Goal: Find contact information: Find contact information

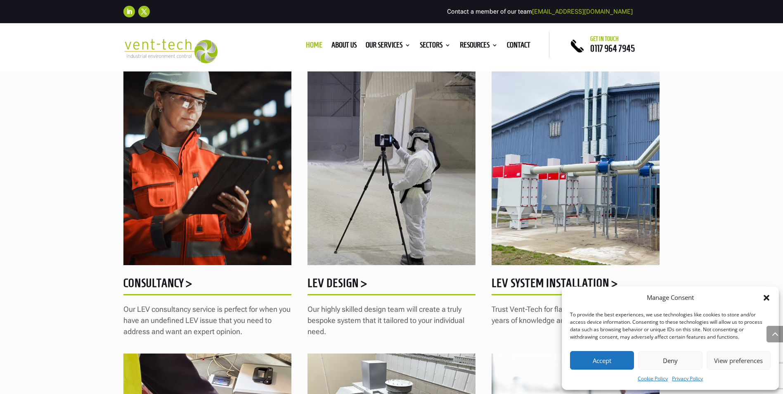
scroll to position [784, 0]
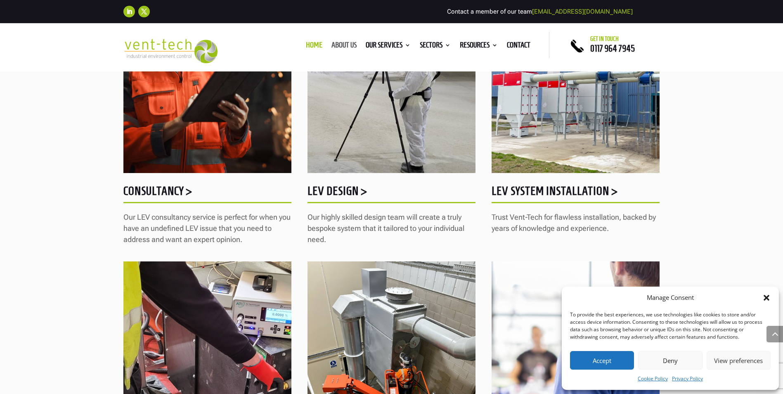
click at [345, 42] on link "About us" at bounding box center [343, 46] width 25 height 9
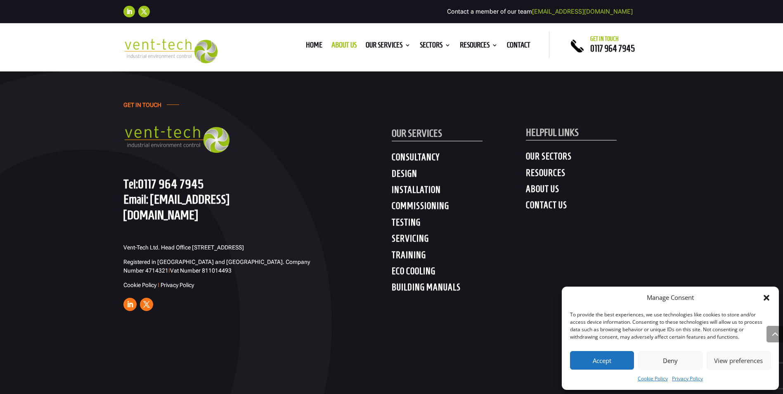
scroll to position [2681, 0]
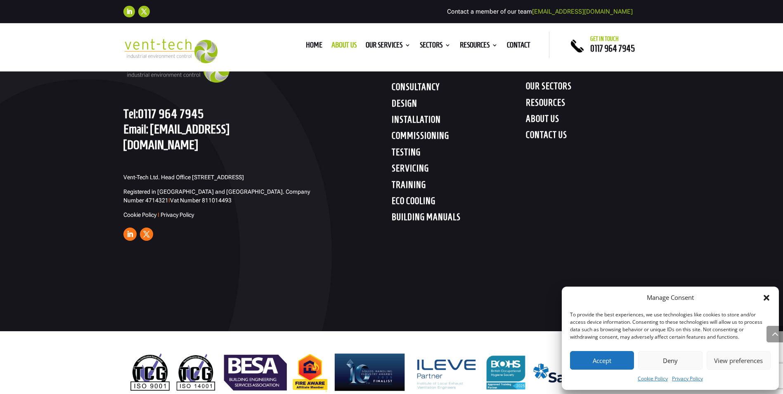
click at [765, 296] on icon "Close dialog" at bounding box center [767, 298] width 6 height 6
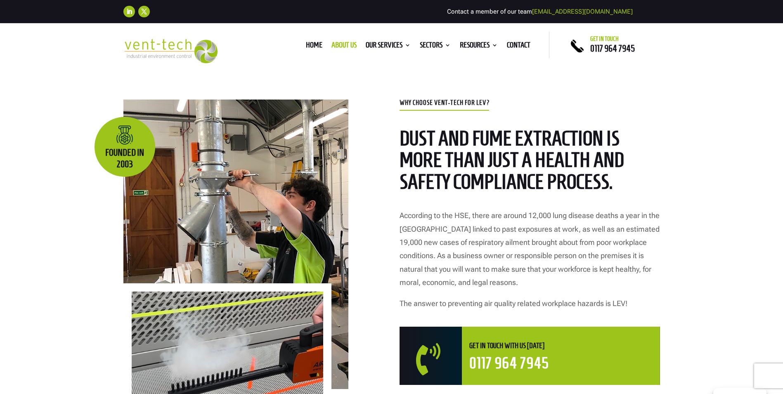
scroll to position [537, 0]
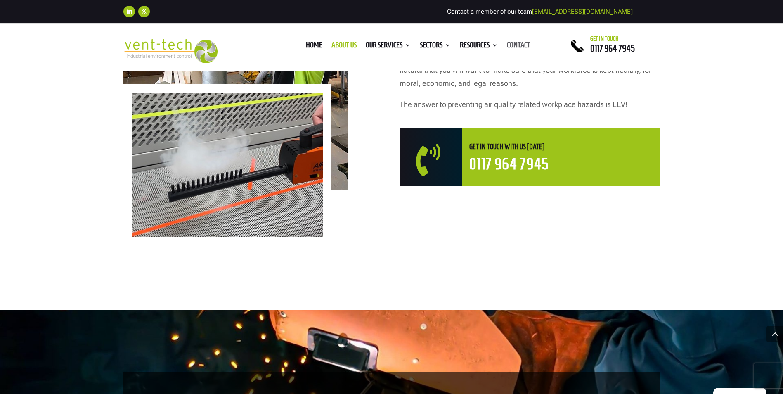
click at [512, 47] on link "Contact" at bounding box center [519, 46] width 24 height 9
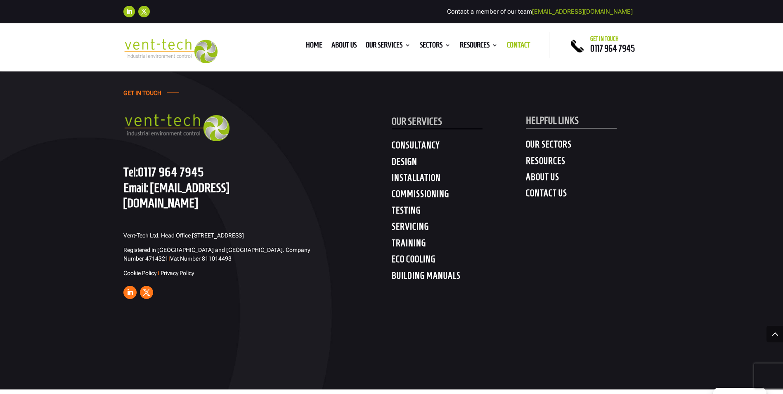
scroll to position [1527, 0]
